Goal: Task Accomplishment & Management: Manage account settings

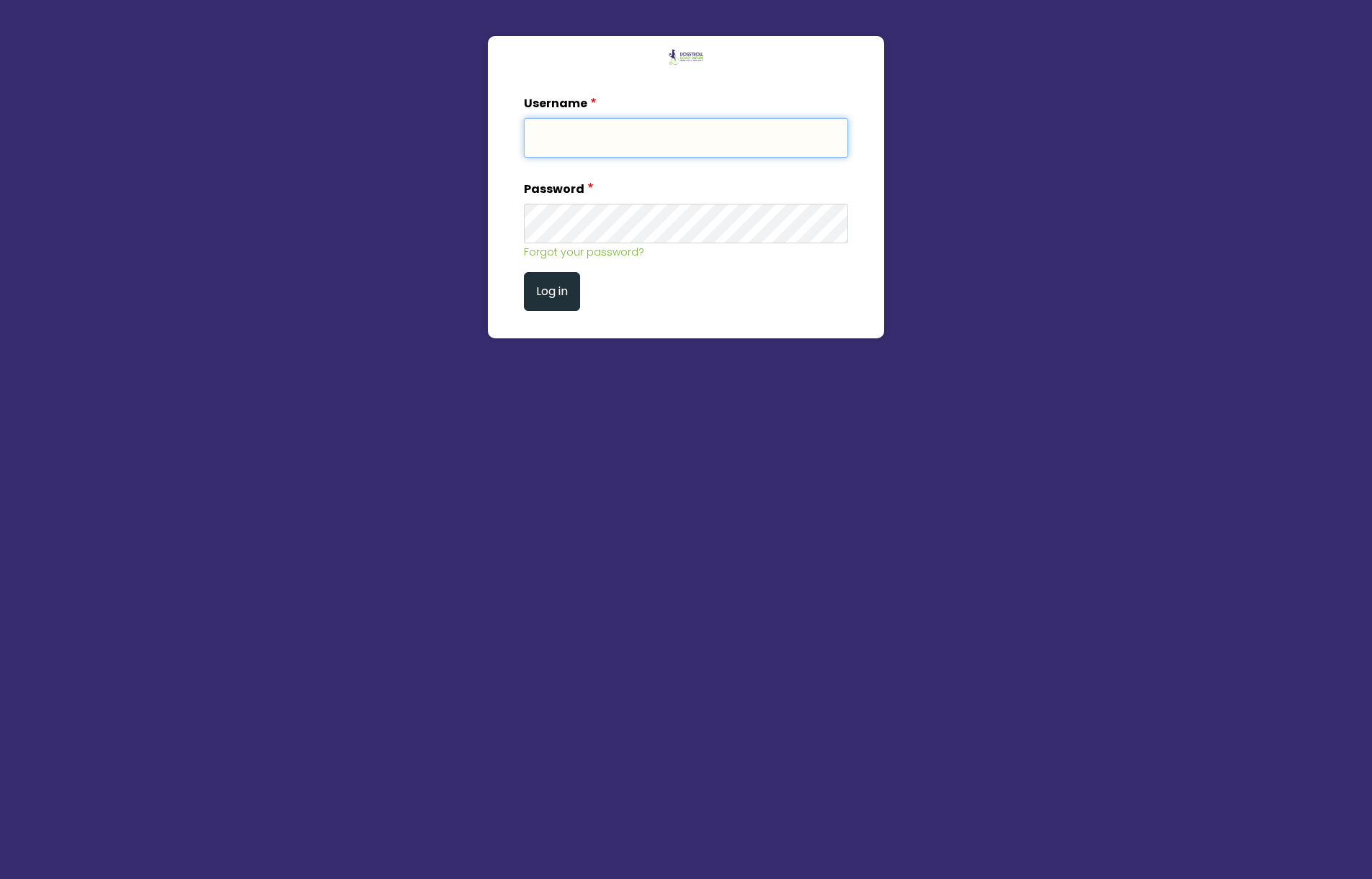
type input "admin"
click at [552, 295] on button "Log in" at bounding box center [551, 292] width 56 height 40
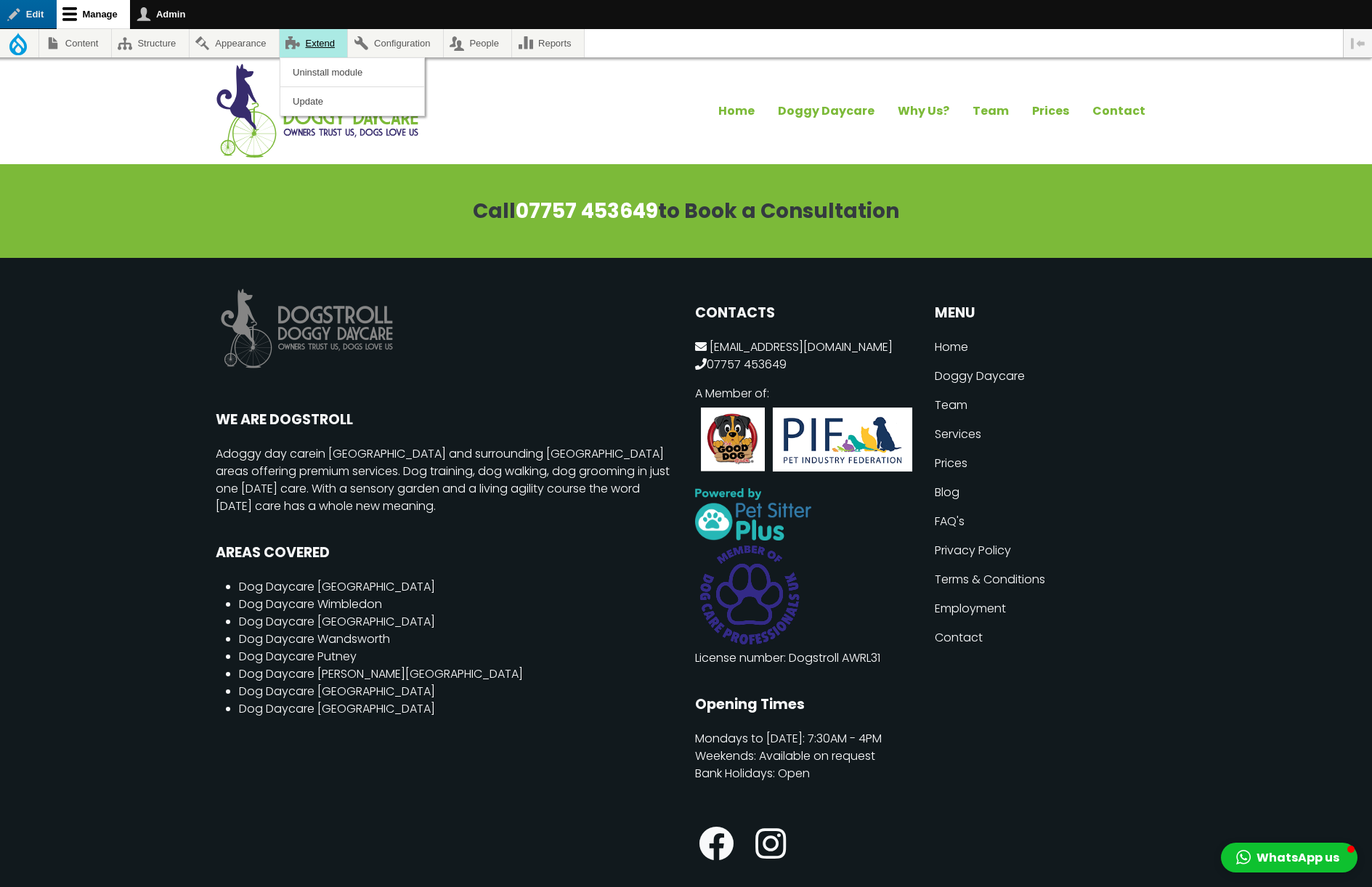
click at [319, 50] on link "Extend" at bounding box center [314, 43] width 68 height 29
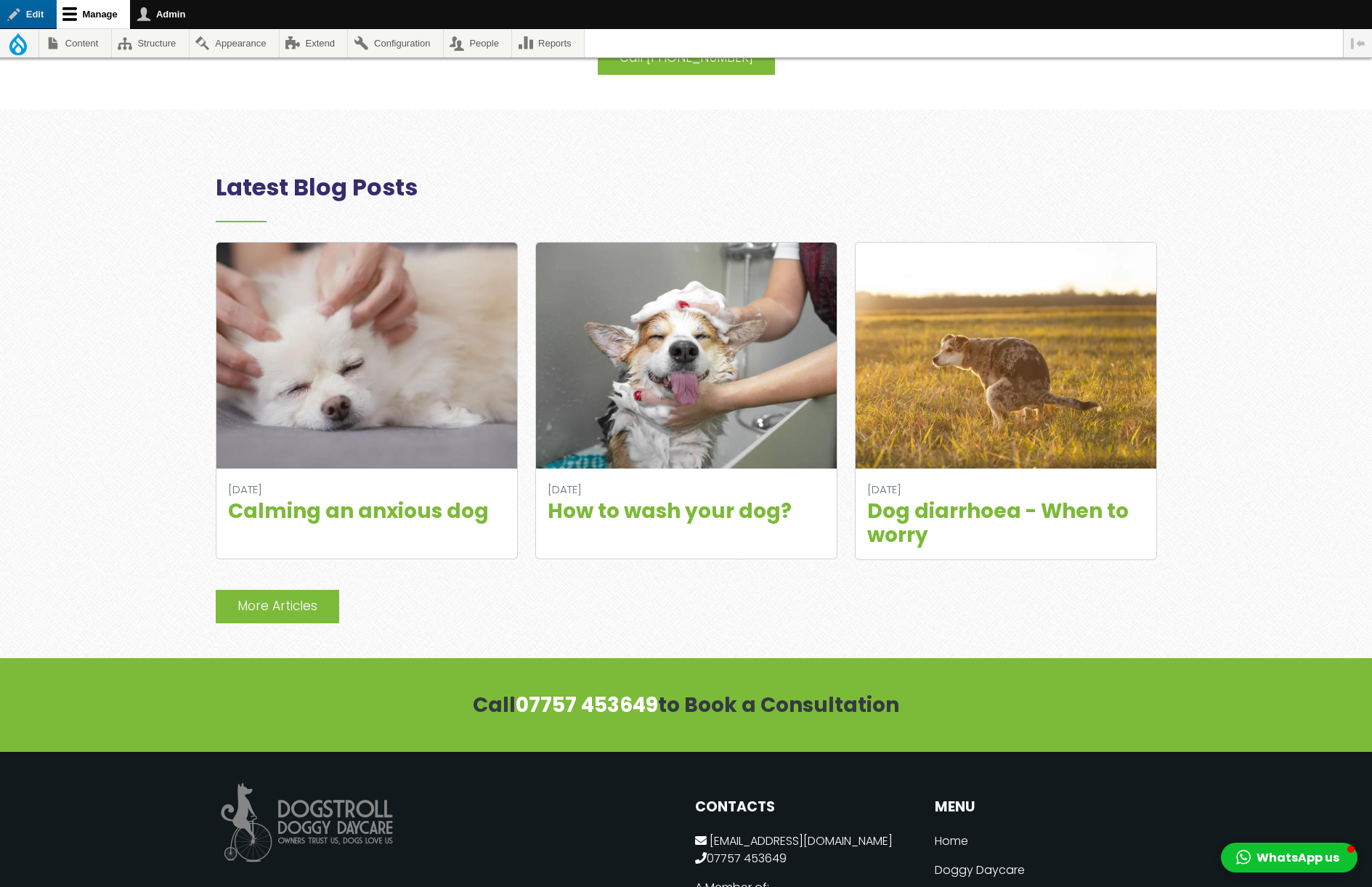
scroll to position [3342, 0]
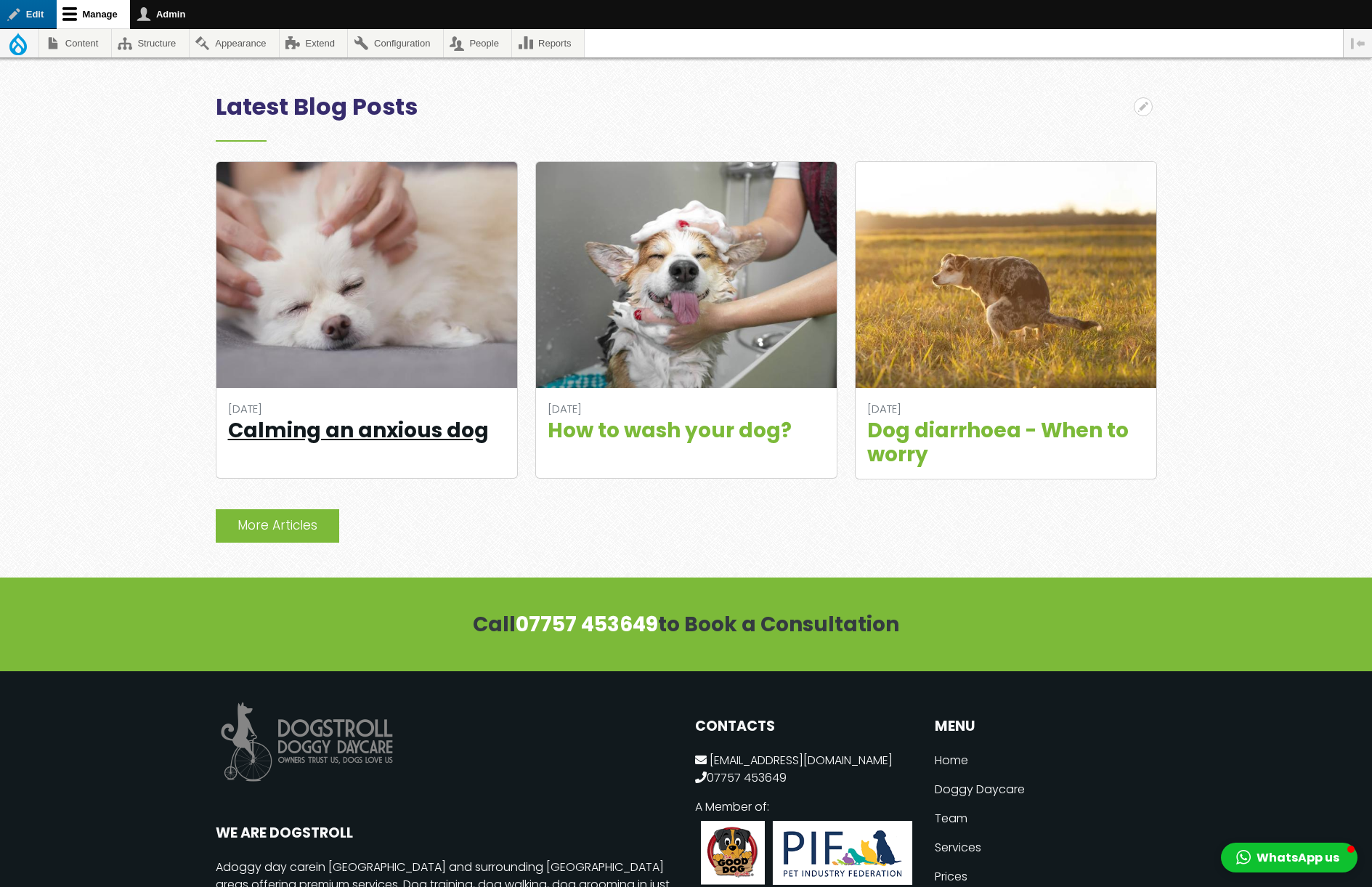
click at [349, 416] on link "Calming an anxious dog" at bounding box center [358, 430] width 260 height 29
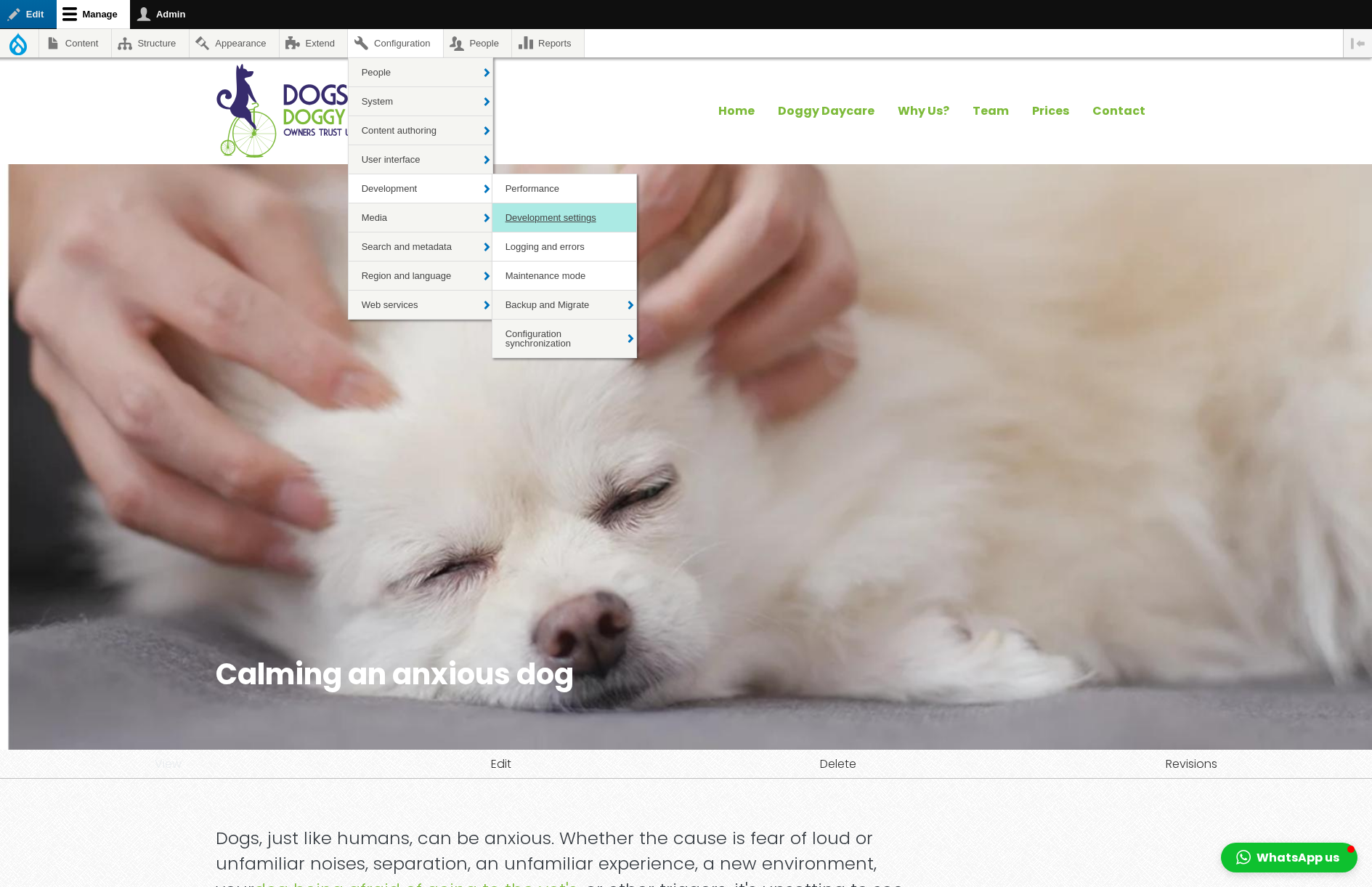
click at [584, 220] on link "Development settings" at bounding box center [564, 217] width 144 height 29
